Goal: Check status

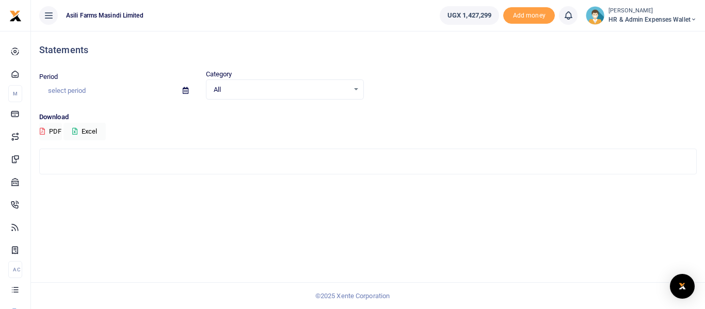
click at [222, 89] on span "All" at bounding box center [282, 90] width 136 height 10
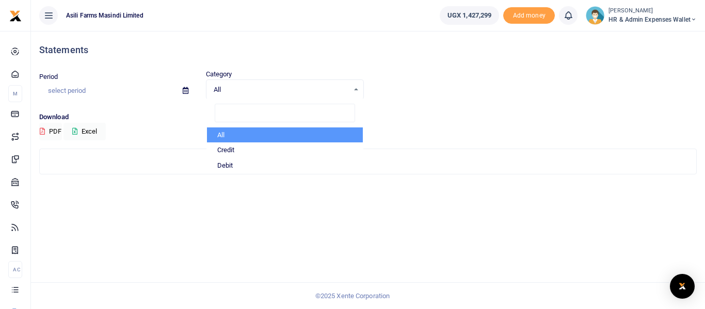
click at [194, 188] on div "Statements Period Category All Select an option... All Credit Debit All Credit …" at bounding box center [368, 170] width 674 height 278
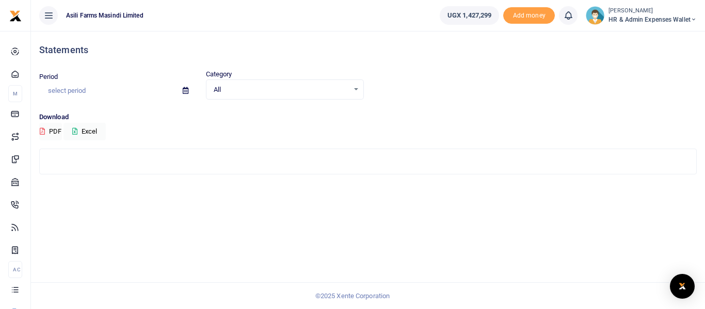
click at [221, 85] on span "All" at bounding box center [282, 90] width 136 height 10
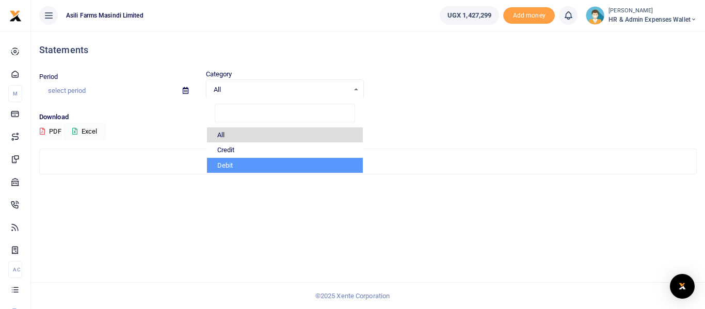
drag, startPoint x: 185, startPoint y: 171, endPoint x: 177, endPoint y: 121, distance: 50.7
click at [185, 169] on div at bounding box center [368, 161] width 656 height 25
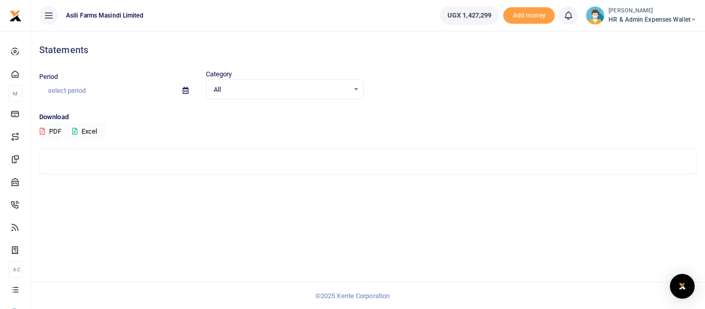
click at [183, 92] on icon at bounding box center [186, 90] width 6 height 7
click at [187, 92] on icon at bounding box center [186, 90] width 6 height 7
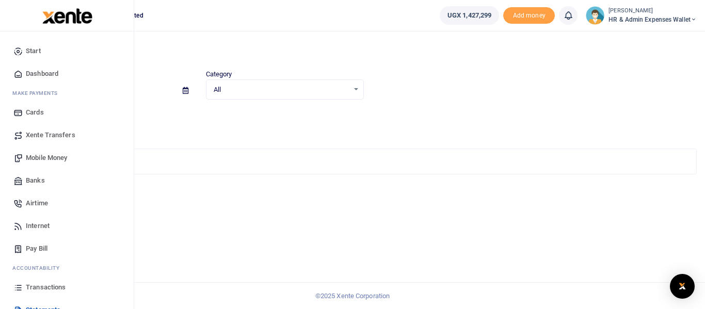
click at [40, 285] on span "Transactions" at bounding box center [46, 287] width 40 height 10
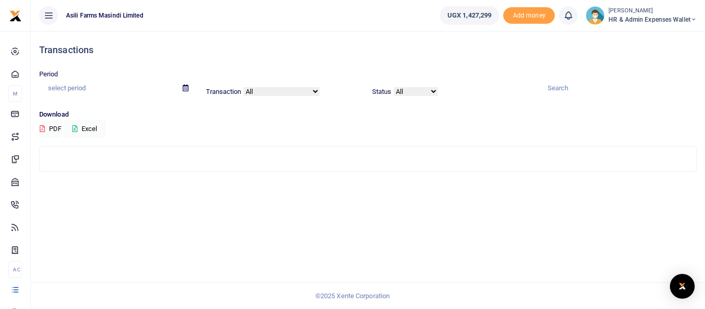
click at [318, 93] on select "All Airtime Internet Utilities Invoices Mobile Money Payout Deposits/Topup Card…" at bounding box center [281, 92] width 77 height 10
click at [339, 104] on div "Period Transaction All Airtime Internet Utilities Invoices Mobile Money Payout …" at bounding box center [368, 89] width 666 height 40
click at [433, 93] on select "All Processing Successful Pending Declined Failed" at bounding box center [415, 92] width 45 height 10
drag, startPoint x: 476, startPoint y: 142, endPoint x: 392, endPoint y: 166, distance: 87.3
click at [461, 153] on div "Transactions Period Transaction All Airtime Internet Utilities Invoices Mobile …" at bounding box center [368, 105] width 666 height 149
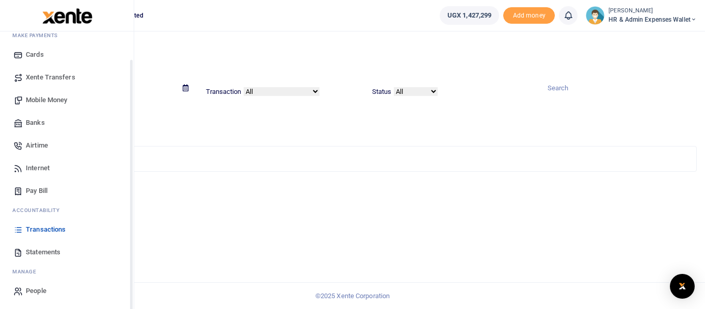
scroll to position [59, 0]
click at [54, 249] on span "Statements" at bounding box center [43, 251] width 35 height 10
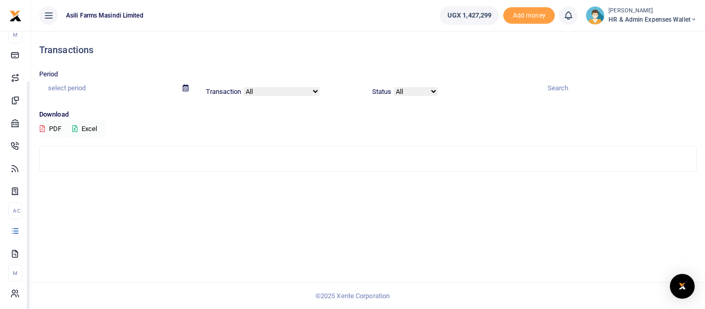
scroll to position [59, 0]
